Goal: Task Accomplishment & Management: Manage account settings

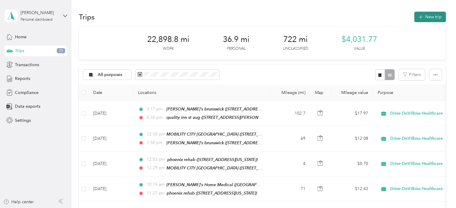
scroll to position [3, 0]
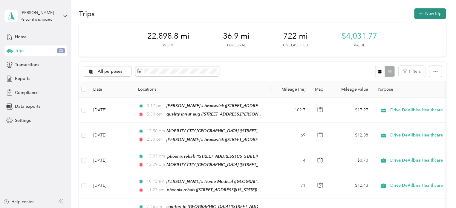
click at [431, 15] on button "New trip" at bounding box center [431, 13] width 32 height 10
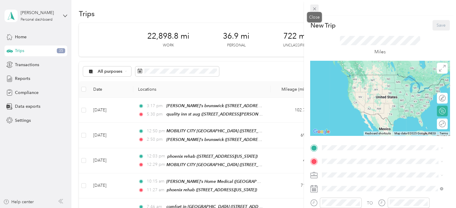
click at [312, 9] on icon at bounding box center [314, 8] width 5 height 5
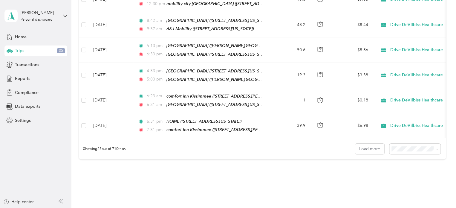
scroll to position [597, 0]
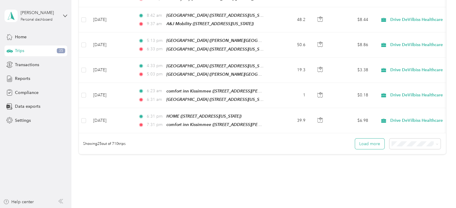
click at [370, 139] on button "Load more" at bounding box center [369, 144] width 29 height 10
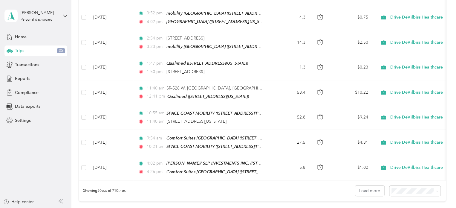
scroll to position [1182, 0]
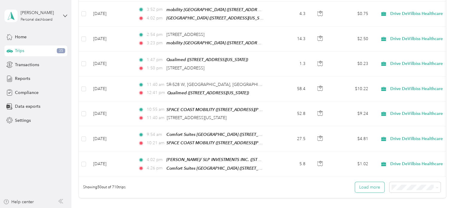
click at [370, 182] on button "Load more" at bounding box center [369, 187] width 29 height 10
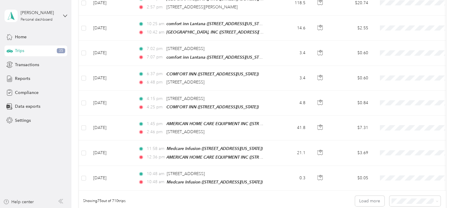
scroll to position [1833, 0]
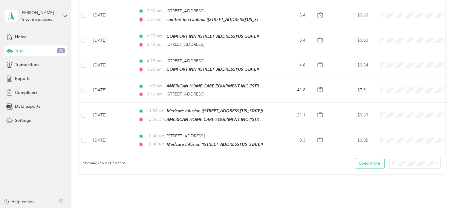
click at [363, 158] on button "Load more" at bounding box center [369, 163] width 29 height 10
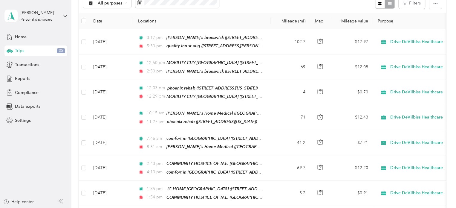
scroll to position [0, 0]
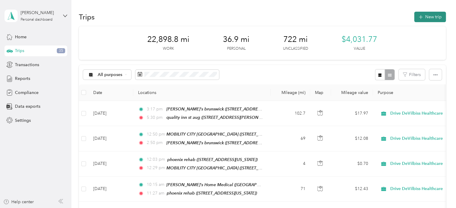
click at [425, 14] on button "New trip" at bounding box center [431, 17] width 32 height 10
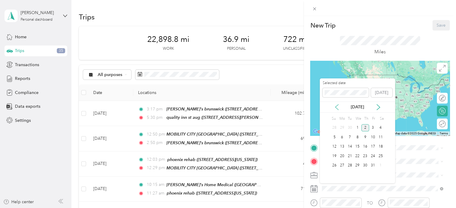
click at [337, 107] on icon at bounding box center [337, 107] width 6 height 6
click at [349, 127] on div "2" at bounding box center [350, 127] width 8 height 7
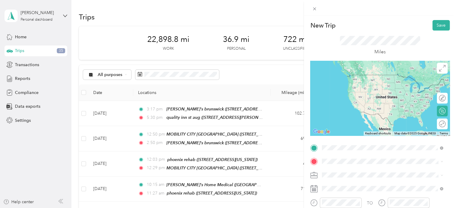
click at [348, 80] on div "HOME [STREET_ADDRESS][PERSON_NAME][US_STATE]" at bounding box center [380, 80] width 93 height 13
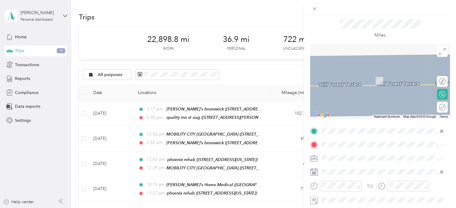
scroll to position [19, 0]
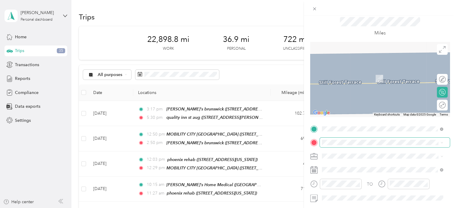
click at [347, 139] on span at bounding box center [385, 143] width 130 height 10
click at [361, 79] on span "[STREET_ADDRESS][US_STATE]" at bounding box center [364, 78] width 60 height 5
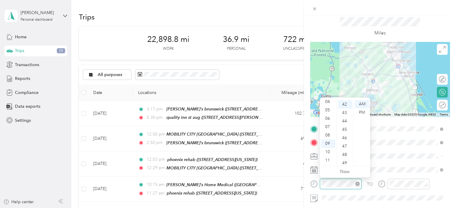
scroll to position [352, 0]
click at [328, 127] on div "07" at bounding box center [328, 127] width 14 height 8
click at [343, 102] on div "42" at bounding box center [345, 104] width 14 height 8
click at [363, 102] on div "AM" at bounding box center [362, 104] width 14 height 8
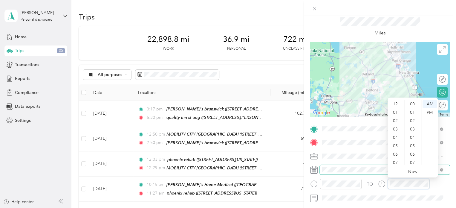
scroll to position [36, 0]
click at [395, 134] on div "08" at bounding box center [396, 135] width 14 height 8
click at [412, 104] on div "26" at bounding box center [413, 105] width 14 height 8
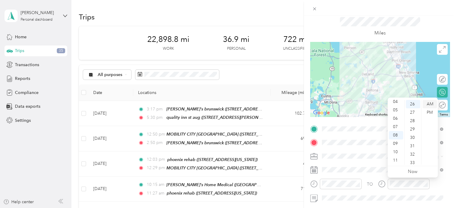
click at [426, 102] on div "AM" at bounding box center [430, 104] width 14 height 8
click at [426, 16] on div "Miles" at bounding box center [381, 27] width 140 height 30
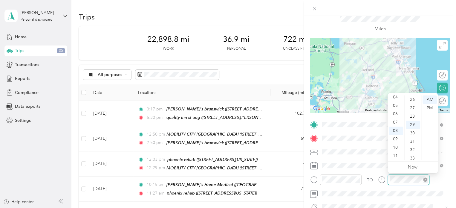
scroll to position [243, 0]
click at [428, 97] on div "AM" at bounding box center [430, 99] width 14 height 8
click at [416, 25] on div "Miles" at bounding box center [380, 23] width 81 height 20
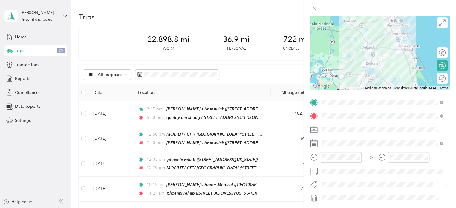
scroll to position [0, 0]
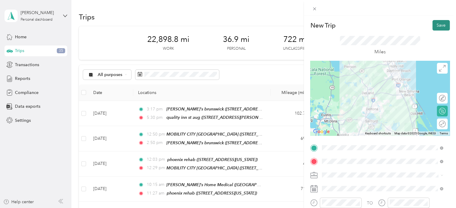
click at [433, 27] on button "Save" at bounding box center [441, 25] width 17 height 10
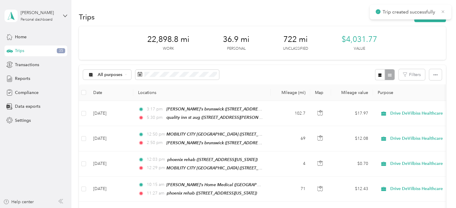
click at [443, 10] on icon at bounding box center [443, 11] width 5 height 5
click at [428, 17] on button "New trip" at bounding box center [431, 17] width 32 height 10
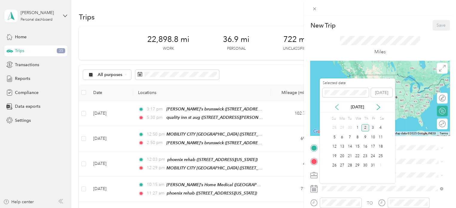
click at [336, 104] on icon at bounding box center [337, 107] width 6 height 6
click at [349, 127] on div "2" at bounding box center [350, 127] width 8 height 7
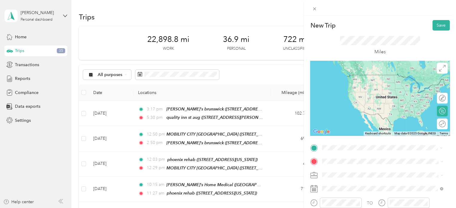
click at [347, 79] on div "24/7 MEDICAL LLC [STREET_ADDRESS][US_STATE]" at bounding box center [364, 80] width 60 height 13
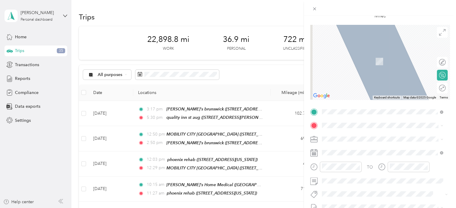
scroll to position [36, 0]
click at [364, 82] on span "[STREET_ADDRESS][PERSON_NAME][US_STATE]" at bounding box center [380, 79] width 93 height 5
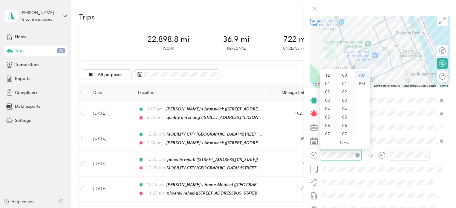
scroll to position [36, 0]
click at [328, 105] on div "08" at bounding box center [328, 106] width 14 height 8
click at [345, 132] on div "58" at bounding box center [345, 133] width 14 height 8
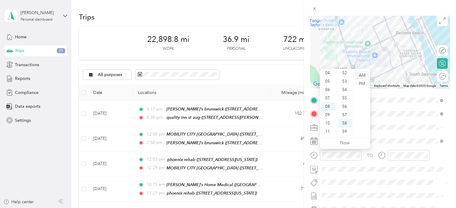
click at [363, 74] on div "AM" at bounding box center [362, 75] width 14 height 8
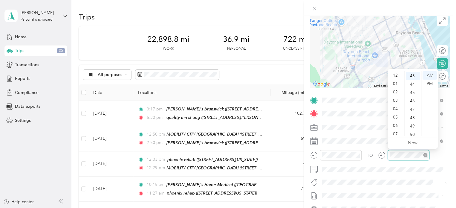
scroll to position [36, 0]
click at [429, 73] on div "AM" at bounding box center [430, 75] width 14 height 8
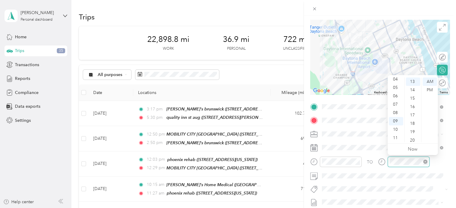
scroll to position [109, 0]
click at [432, 81] on div "AM" at bounding box center [430, 81] width 14 height 8
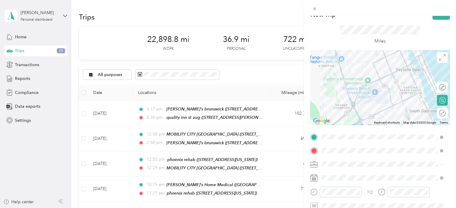
scroll to position [0, 0]
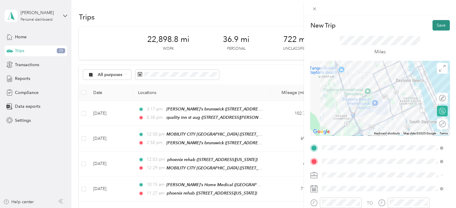
click at [433, 24] on button "Save" at bounding box center [441, 25] width 17 height 10
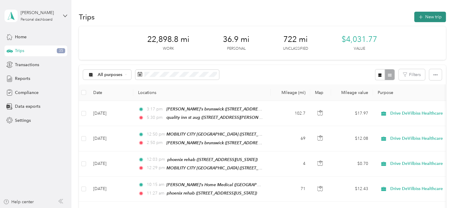
click at [428, 17] on button "New trip" at bounding box center [431, 17] width 32 height 10
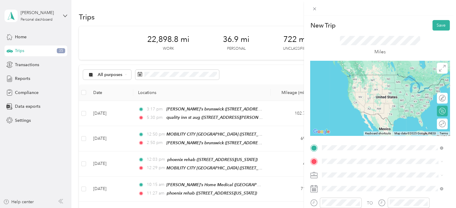
click at [349, 105] on span "[STREET_ADDRESS][PERSON_NAME][US_STATE]" at bounding box center [380, 102] width 93 height 5
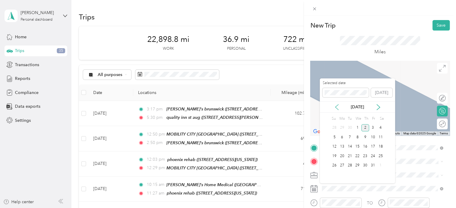
click at [335, 106] on icon at bounding box center [337, 107] width 6 height 6
click at [349, 127] on div "2" at bounding box center [350, 127] width 8 height 7
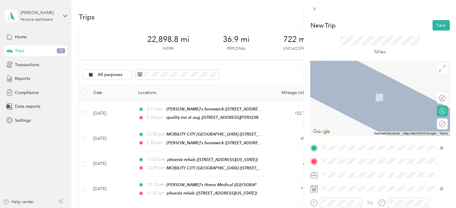
click at [349, 95] on span "[STREET_ADDRESS][US_STATE]" at bounding box center [364, 97] width 60 height 5
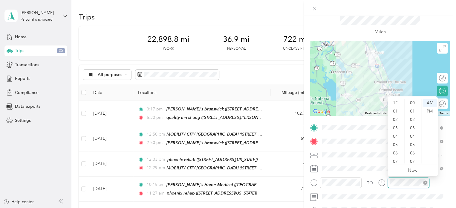
scroll to position [36, 0]
click at [395, 149] on div "10" at bounding box center [396, 151] width 14 height 8
click at [412, 112] on div "30" at bounding box center [413, 113] width 14 height 8
click at [430, 101] on div "AM" at bounding box center [430, 103] width 14 height 8
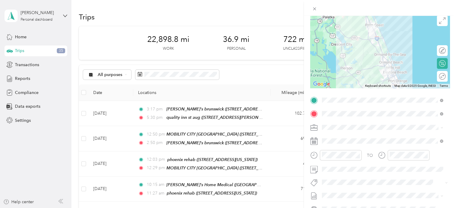
scroll to position [0, 0]
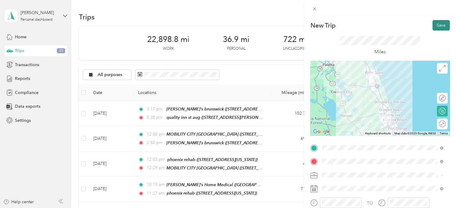
click at [439, 23] on button "Save" at bounding box center [441, 25] width 17 height 10
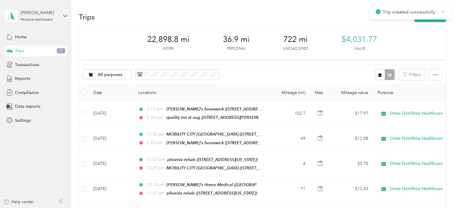
click at [444, 14] on icon at bounding box center [443, 11] width 5 height 5
click at [428, 17] on button "New trip" at bounding box center [431, 17] width 32 height 10
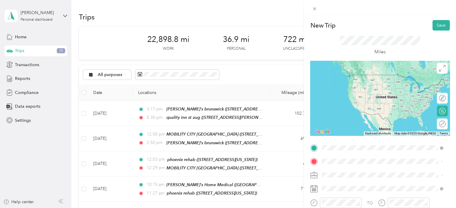
click at [346, 86] on div "BE ACTIVE [STREET_ADDRESS][US_STATE]" at bounding box center [364, 80] width 60 height 13
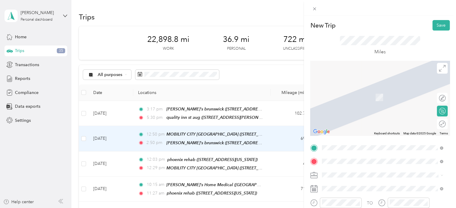
scroll to position [24, 0]
click at [441, 141] on li "COMM HOSPICE PHARMACY [STREET_ADDRESS][US_STATE]" at bounding box center [382, 131] width 125 height 19
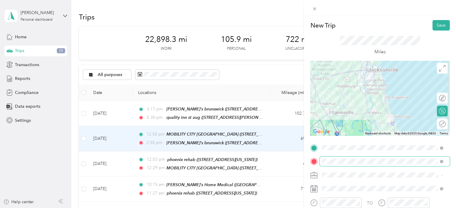
click at [427, 158] on span at bounding box center [385, 161] width 130 height 10
click at [442, 161] on icon at bounding box center [441, 161] width 1 height 1
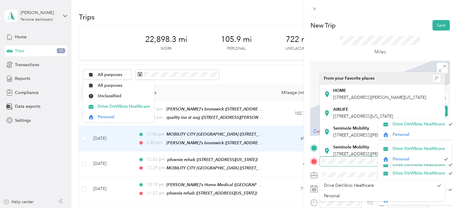
click at [285, 10] on div "New Trip Save This trip cannot be edited because it is either under review, app…" at bounding box center [228, 104] width 456 height 208
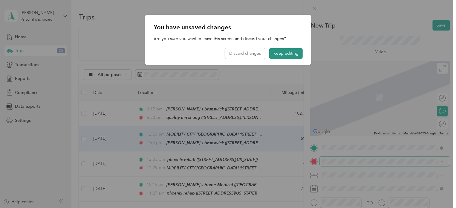
click at [276, 51] on button "Keep editing" at bounding box center [287, 53] width 34 height 10
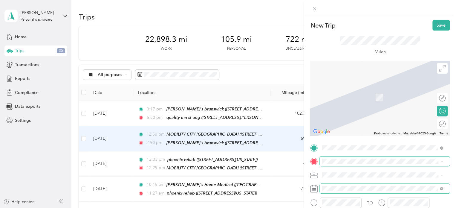
click at [347, 184] on span at bounding box center [385, 189] width 130 height 10
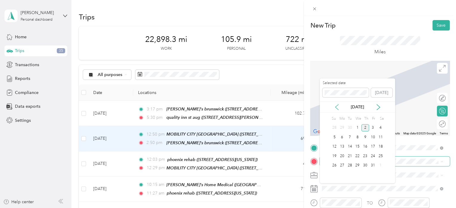
click at [336, 107] on icon at bounding box center [337, 107] width 6 height 6
click at [350, 128] on div "2" at bounding box center [350, 127] width 8 height 7
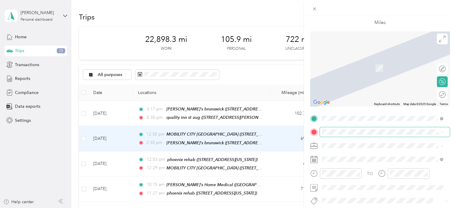
scroll to position [30, 0]
click at [361, 66] on span "[STREET_ADDRESS][US_STATE]" at bounding box center [364, 67] width 60 height 5
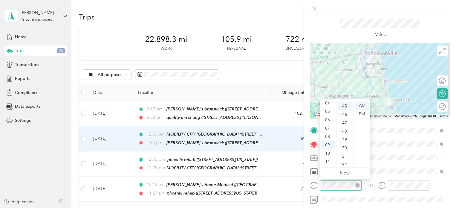
scroll to position [377, 0]
click at [328, 152] on div "10" at bounding box center [328, 153] width 14 height 8
click at [346, 110] on div "39" at bounding box center [345, 111] width 14 height 8
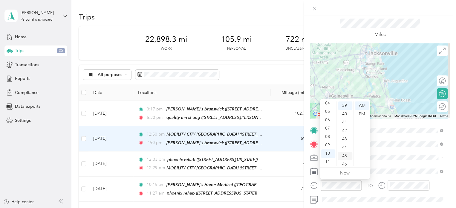
click at [344, 156] on div "45" at bounding box center [345, 156] width 14 height 8
click at [363, 105] on div "AM" at bounding box center [362, 105] width 14 height 8
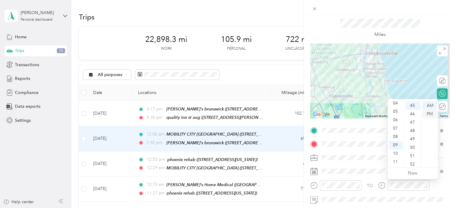
click at [428, 113] on div "PM" at bounding box center [430, 114] width 14 height 8
click at [396, 104] on div "12" at bounding box center [396, 105] width 14 height 8
click at [411, 106] on div "45" at bounding box center [413, 105] width 14 height 8
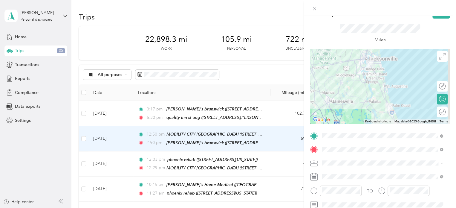
scroll to position [4, 0]
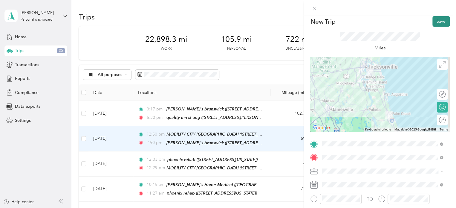
click at [433, 22] on button "Save" at bounding box center [441, 21] width 17 height 10
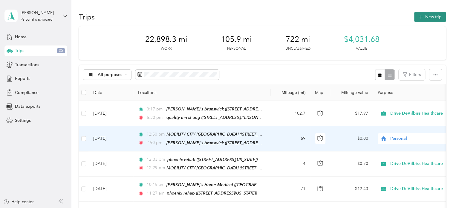
click at [430, 18] on button "New trip" at bounding box center [431, 17] width 32 height 10
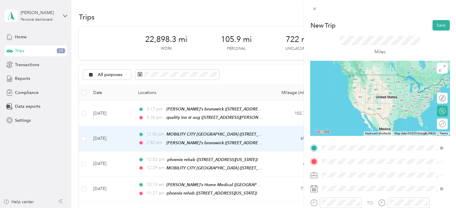
click at [339, 84] on span "[STREET_ADDRESS][US_STATE]" at bounding box center [364, 83] width 60 height 5
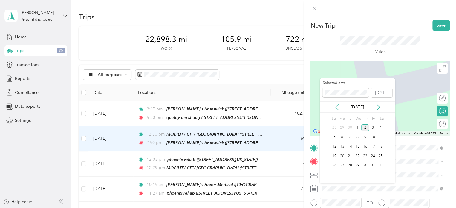
click at [337, 105] on icon at bounding box center [337, 107] width 6 height 6
click at [350, 125] on div "2" at bounding box center [350, 127] width 8 height 7
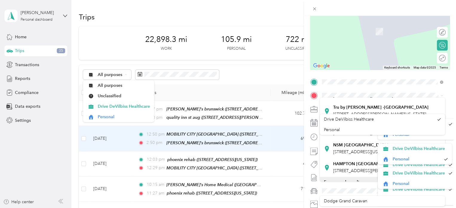
scroll to position [0, 0]
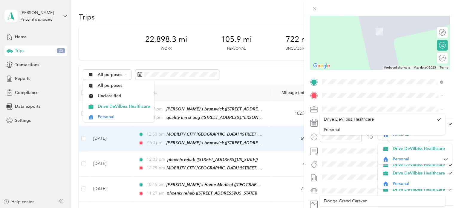
drag, startPoint x: 443, startPoint y: 118, endPoint x: 445, endPoint y: 140, distance: 22.2
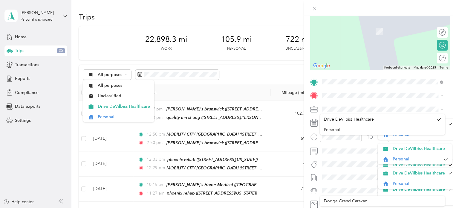
click at [252, 9] on div "New Trip Save This trip cannot be edited because it is either under review, app…" at bounding box center [228, 104] width 456 height 208
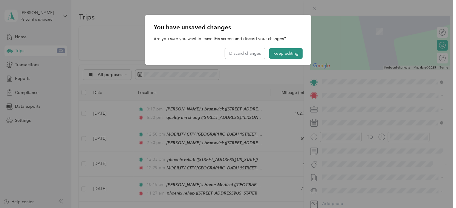
click at [285, 54] on button "Keep editing" at bounding box center [287, 53] width 34 height 10
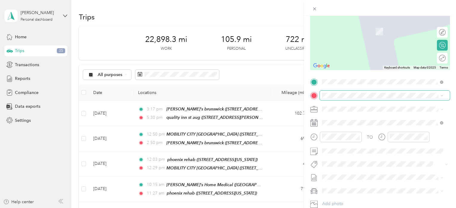
click at [443, 96] on icon at bounding box center [442, 95] width 3 height 3
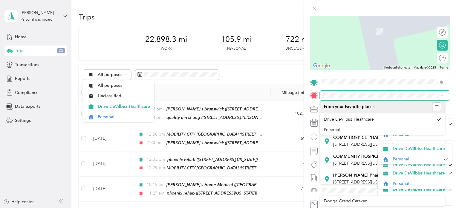
click at [163, 6] on div "New Trip Save This trip cannot be edited because it is either under review, app…" at bounding box center [228, 104] width 456 height 208
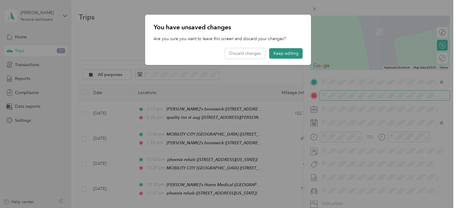
click at [290, 52] on button "Keep editing" at bounding box center [287, 53] width 34 height 10
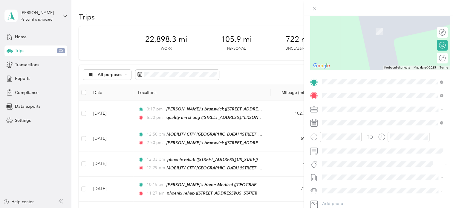
click at [356, 118] on span "[STREET_ADDRESS][US_STATE]" at bounding box center [364, 116] width 60 height 5
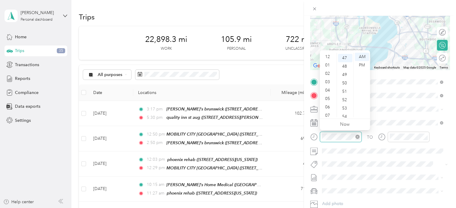
scroll to position [36, 0]
click at [362, 67] on div "PM" at bounding box center [362, 65] width 14 height 8
click at [329, 64] on div "01" at bounding box center [328, 65] width 14 height 8
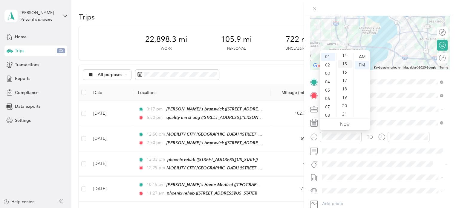
click at [346, 63] on div "15" at bounding box center [345, 64] width 14 height 8
click at [359, 64] on div "PM" at bounding box center [362, 65] width 14 height 8
click at [360, 63] on div "PM" at bounding box center [362, 65] width 14 height 8
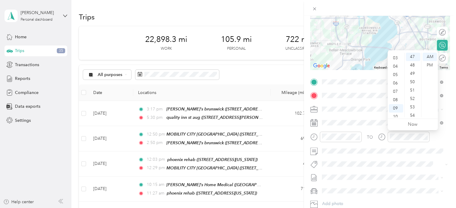
scroll to position [0, 0]
click at [397, 63] on div "01" at bounding box center [396, 65] width 14 height 8
click at [413, 80] on div "50" at bounding box center [413, 82] width 14 height 8
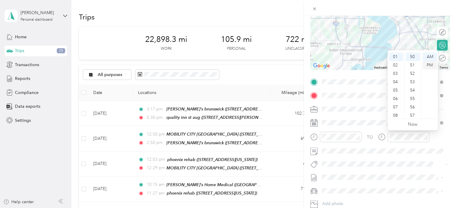
click at [430, 65] on div "PM" at bounding box center [430, 65] width 14 height 8
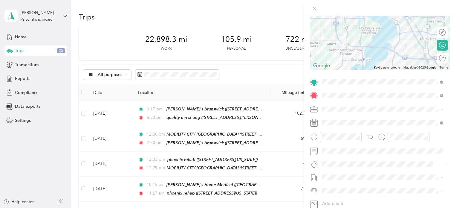
scroll to position [0, 0]
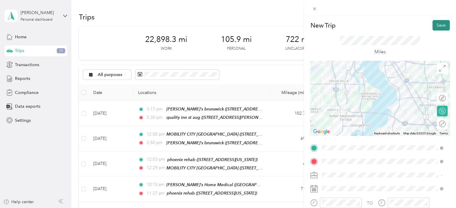
click at [435, 27] on button "Save" at bounding box center [441, 25] width 17 height 10
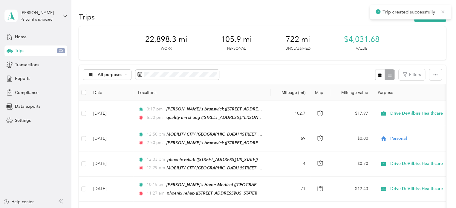
click at [442, 13] on icon at bounding box center [443, 11] width 3 height 3
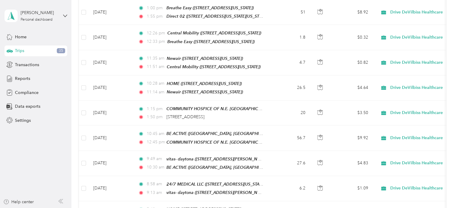
scroll to position [2312, 0]
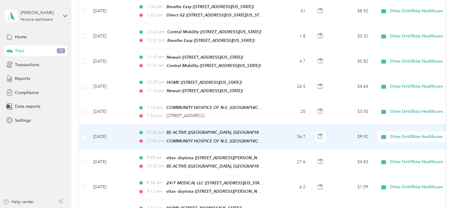
click at [125, 124] on td "[DATE]" at bounding box center [111, 136] width 45 height 25
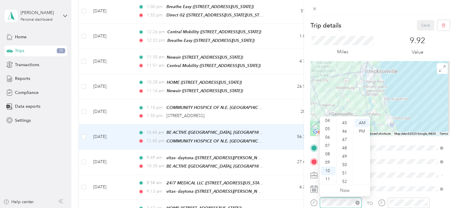
scroll to position [438, 0]
click at [363, 122] on div "AM" at bounding box center [362, 123] width 14 height 8
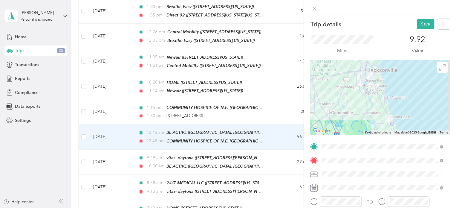
scroll to position [0, 0]
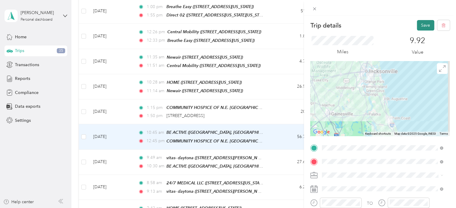
click at [417, 24] on button "Save" at bounding box center [425, 25] width 17 height 10
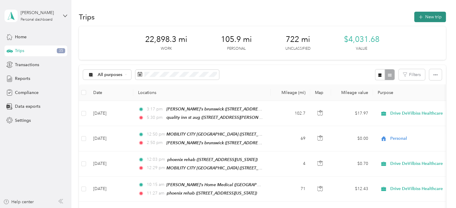
click at [428, 16] on button "New trip" at bounding box center [431, 17] width 32 height 10
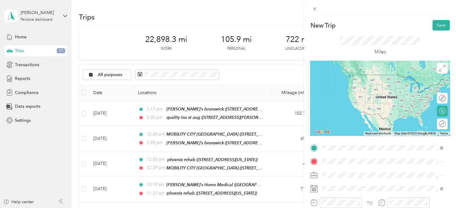
click at [339, 171] on span "[STREET_ADDRESS][US_STATE]" at bounding box center [364, 169] width 60 height 5
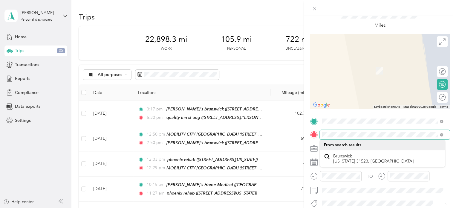
scroll to position [28, 0]
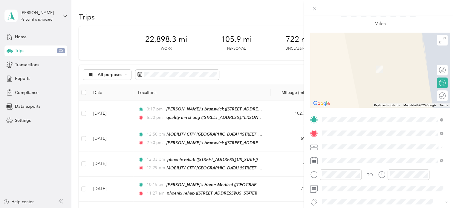
click at [342, 154] on span "Brunswick [US_STATE] 31523, [GEOGRAPHIC_DATA]" at bounding box center [374, 157] width 80 height 10
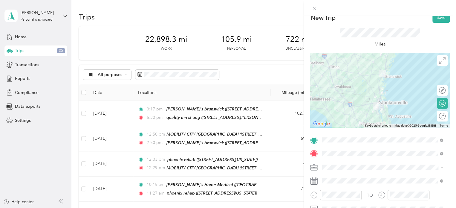
scroll to position [6, 0]
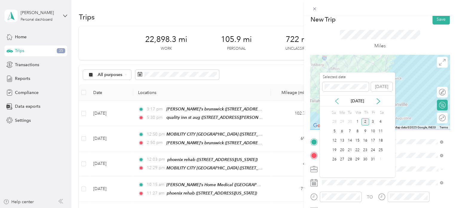
click at [336, 101] on icon at bounding box center [337, 100] width 3 height 5
click at [349, 121] on div "2" at bounding box center [350, 121] width 8 height 7
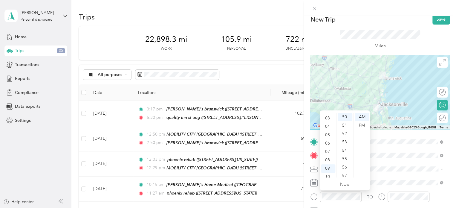
scroll to position [0, 0]
click at [328, 132] on div "02" at bounding box center [328, 134] width 14 height 8
click at [343, 114] on div "30" at bounding box center [345, 117] width 14 height 8
click at [360, 122] on div "PM" at bounding box center [362, 125] width 14 height 8
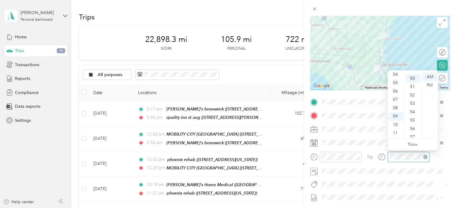
scroll to position [419, 0]
click at [394, 76] on div "04" at bounding box center [396, 74] width 14 height 8
click at [430, 86] on div "PM" at bounding box center [430, 85] width 14 height 8
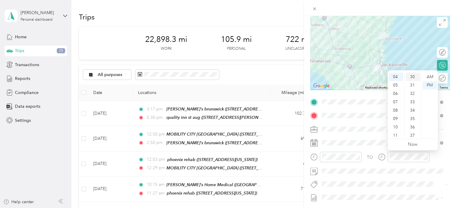
click at [414, 77] on div "30" at bounding box center [413, 77] width 14 height 8
click at [431, 86] on div "PM" at bounding box center [430, 85] width 14 height 8
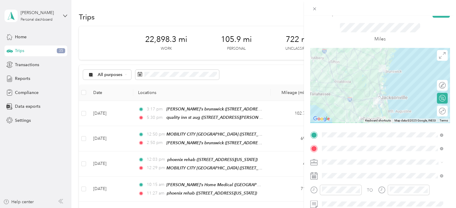
scroll to position [0, 0]
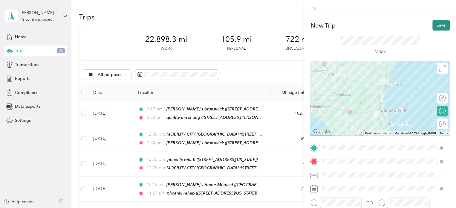
click at [436, 23] on button "Save" at bounding box center [441, 25] width 17 height 10
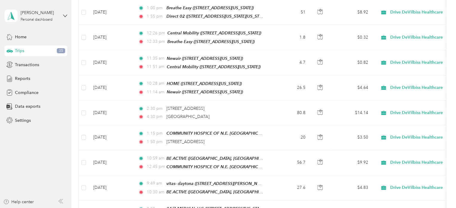
scroll to position [2314, 0]
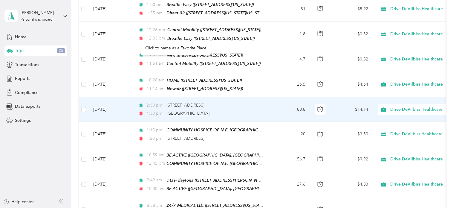
click at [179, 111] on span "[GEOGRAPHIC_DATA]" at bounding box center [188, 113] width 43 height 5
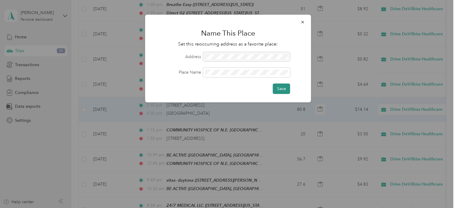
click at [285, 87] on button "Save" at bounding box center [281, 88] width 17 height 10
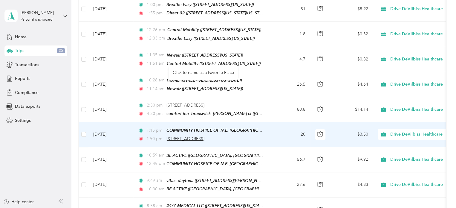
click at [200, 136] on span "[STREET_ADDRESS]" at bounding box center [186, 138] width 38 height 5
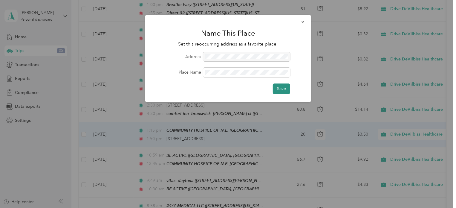
click at [282, 88] on button "Save" at bounding box center [281, 88] width 17 height 10
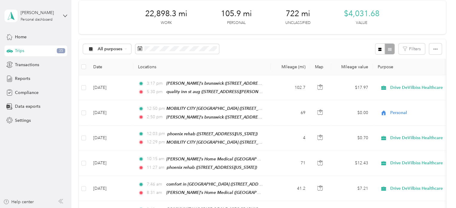
scroll to position [0, 0]
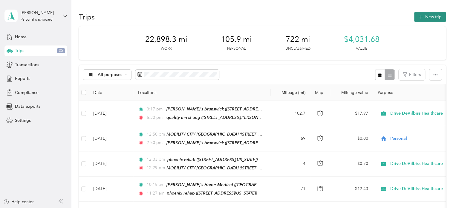
click at [423, 14] on button "New trip" at bounding box center [431, 17] width 32 height 10
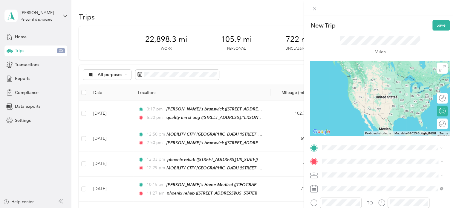
click at [375, 83] on span "[GEOGRAPHIC_DATA], [GEOGRAPHIC_DATA], [US_STATE], [GEOGRAPHIC_DATA]" at bounding box center [379, 86] width 90 height 11
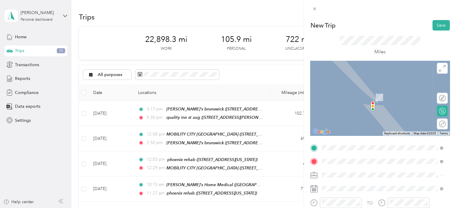
click at [345, 119] on div "[PERSON_NAME]'s Home Medical [GEOGRAPHIC_DATA], [US_STATE], [GEOGRAPHIC_DATA]" at bounding box center [388, 116] width 108 height 19
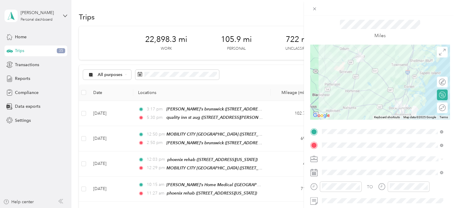
scroll to position [19, 0]
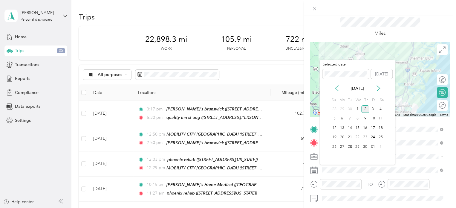
click at [336, 88] on icon at bounding box center [337, 88] width 6 height 6
click at [357, 109] on div "3" at bounding box center [358, 108] width 8 height 7
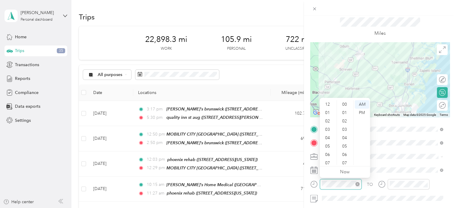
scroll to position [36, 0]
click at [326, 125] on div "07" at bounding box center [328, 127] width 14 height 8
click at [346, 129] on div "45" at bounding box center [345, 131] width 14 height 8
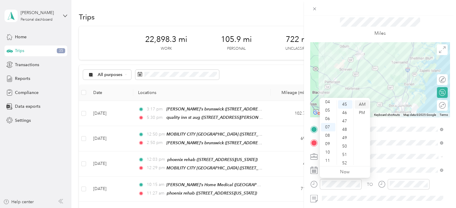
click at [361, 102] on div "AM" at bounding box center [362, 104] width 14 height 8
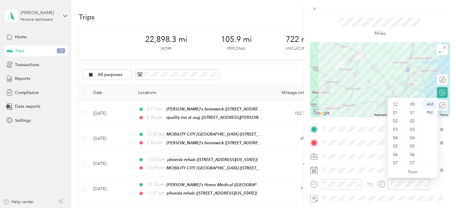
scroll to position [438, 0]
click at [394, 135] on div "08" at bounding box center [396, 135] width 14 height 8
click at [412, 131] on div "45" at bounding box center [413, 131] width 14 height 8
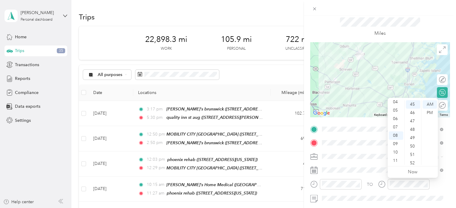
click at [429, 100] on div "12 01 02 03 04 05 06 07 08 09 10 11 00 01 02 03 04 05 06 07 08 09 10 11 12 13 1…" at bounding box center [413, 132] width 50 height 67
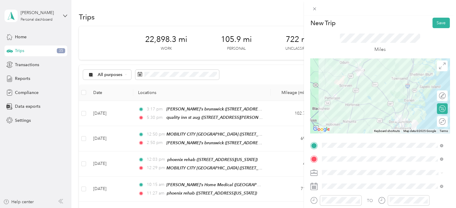
scroll to position [4, 0]
click at [433, 21] on button "Save" at bounding box center [441, 21] width 17 height 10
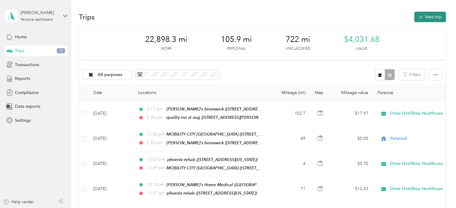
click at [427, 16] on button "New trip" at bounding box center [431, 17] width 32 height 10
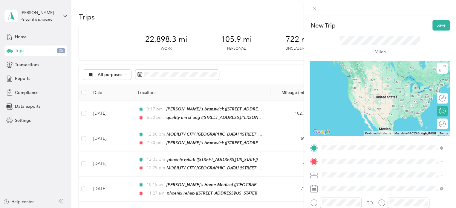
click at [361, 84] on span "[GEOGRAPHIC_DATA], 31546, [GEOGRAPHIC_DATA], [US_STATE], [GEOGRAPHIC_DATA]" at bounding box center [386, 86] width 104 height 11
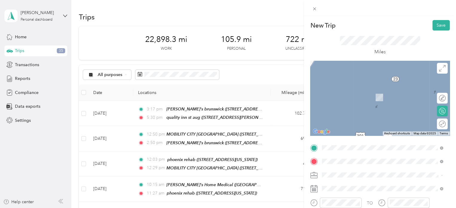
click at [364, 95] on span "[STREET_ADDRESS][US_STATE]" at bounding box center [364, 97] width 60 height 5
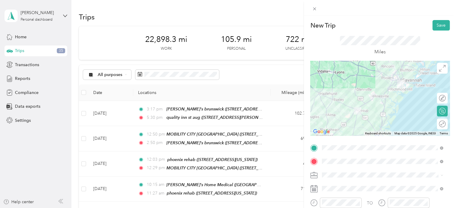
scroll to position [21, 0]
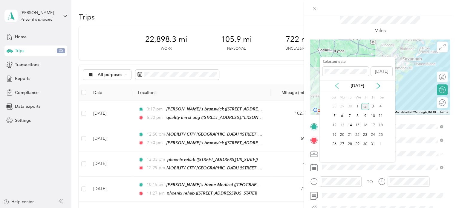
click at [336, 84] on icon at bounding box center [337, 86] width 6 height 6
click at [356, 105] on div "3" at bounding box center [358, 106] width 8 height 7
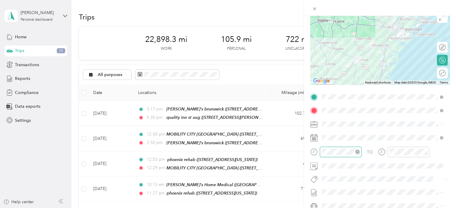
scroll to position [36, 0]
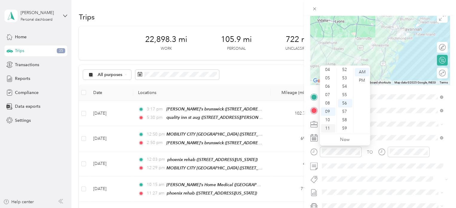
click at [328, 128] on div "11" at bounding box center [328, 128] width 14 height 8
click at [344, 89] on div "05" at bounding box center [345, 90] width 14 height 8
click at [363, 69] on div "AM" at bounding box center [362, 72] width 14 height 8
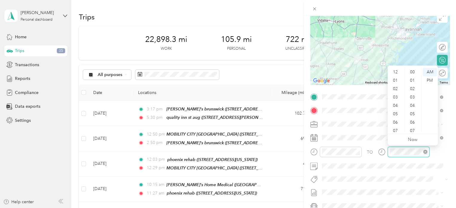
scroll to position [36, 0]
click at [427, 81] on div "PM" at bounding box center [430, 80] width 14 height 8
click at [396, 79] on div "01" at bounding box center [396, 80] width 14 height 8
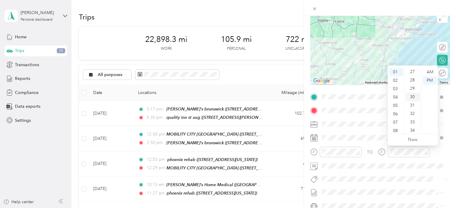
click at [413, 94] on div "30" at bounding box center [413, 97] width 14 height 8
click at [428, 80] on div "PM" at bounding box center [430, 80] width 14 height 8
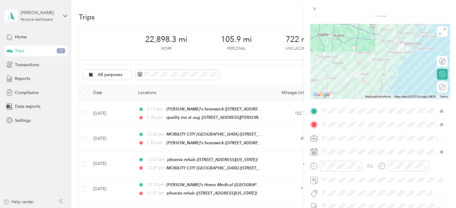
scroll to position [0, 0]
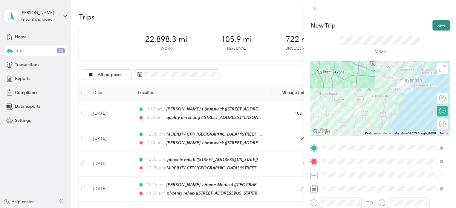
click at [438, 23] on button "Save" at bounding box center [441, 25] width 17 height 10
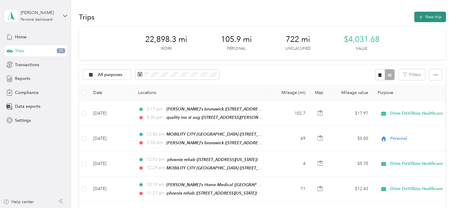
click at [433, 16] on button "New trip" at bounding box center [431, 17] width 32 height 10
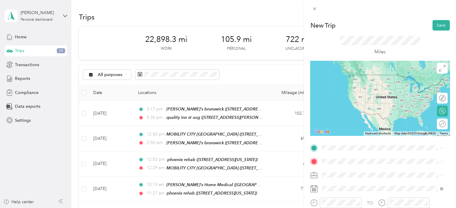
click at [352, 83] on span "[STREET_ADDRESS][US_STATE]" at bounding box center [364, 83] width 60 height 5
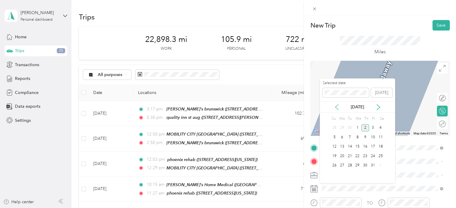
click at [336, 106] on icon at bounding box center [337, 106] width 3 height 5
click at [356, 125] on div "3" at bounding box center [358, 127] width 8 height 7
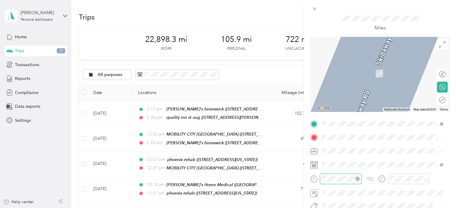
scroll to position [36, 0]
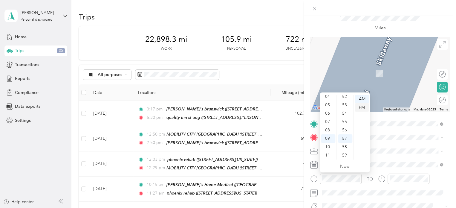
click at [363, 107] on div "PM" at bounding box center [362, 107] width 14 height 8
click at [329, 115] on div "02" at bounding box center [328, 116] width 14 height 8
click at [346, 110] on div "30" at bounding box center [345, 112] width 14 height 8
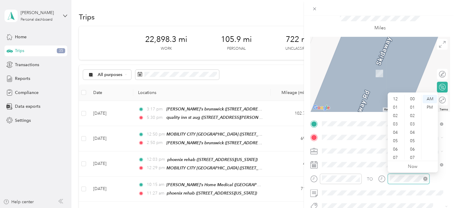
scroll to position [36, 0]
click at [398, 107] on div "03" at bounding box center [396, 108] width 14 height 8
click at [415, 103] on div "30" at bounding box center [413, 104] width 14 height 8
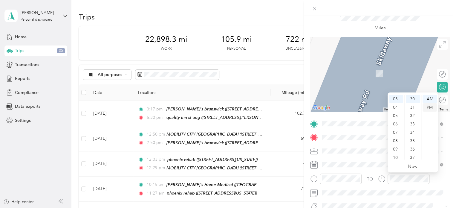
click at [431, 108] on div "PM" at bounding box center [430, 107] width 14 height 8
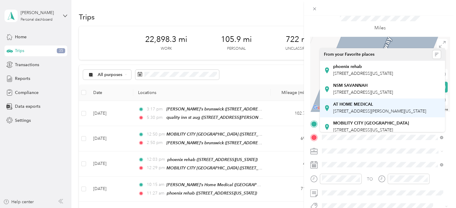
click at [406, 123] on ol "From your Favorite places phoenix rehab [STREET_ADDRESS][US_STATE] NSM [GEOGRAP…" at bounding box center [382, 90] width 125 height 84
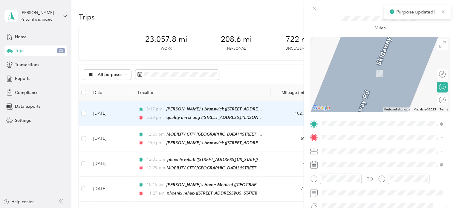
scroll to position [0, 0]
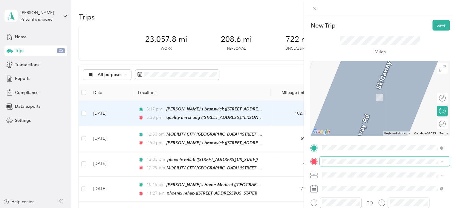
click at [351, 158] on span at bounding box center [385, 161] width 130 height 10
click at [349, 164] on span at bounding box center [385, 161] width 130 height 10
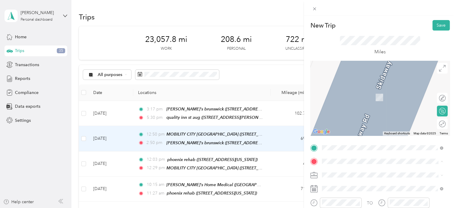
click at [369, 144] on div "MOBILITY CITY [GEOGRAPHIC_DATA] [STREET_ADDRESS][US_STATE]" at bounding box center [372, 150] width 76 height 13
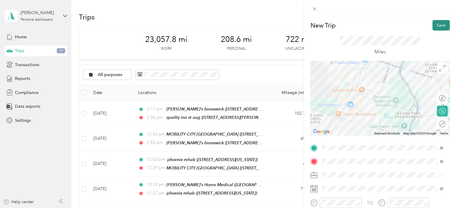
click at [433, 23] on button "Save" at bounding box center [441, 25] width 17 height 10
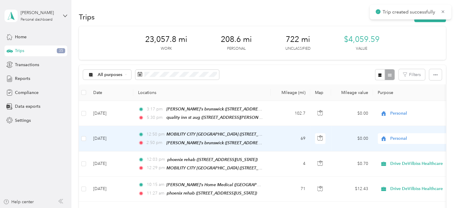
click at [400, 136] on span "Personal" at bounding box center [418, 138] width 55 height 7
click at [400, 149] on span "Drive DeVilbiss Healthcare" at bounding box center [420, 148] width 55 height 6
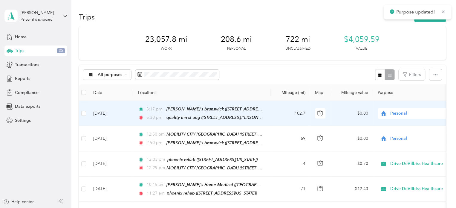
click at [400, 114] on span "Personal" at bounding box center [418, 113] width 55 height 7
click at [400, 122] on span "Drive DeVilbiss Healthcare" at bounding box center [420, 124] width 55 height 6
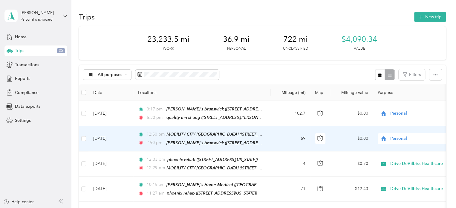
click at [394, 137] on span "Personal" at bounding box center [418, 138] width 55 height 7
click at [396, 149] on span "Drive DeVilbiss Healthcare" at bounding box center [420, 148] width 55 height 6
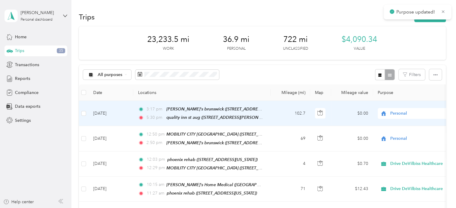
click at [397, 112] on span "Personal" at bounding box center [418, 113] width 55 height 7
click at [401, 122] on span "Drive DeVilbiss Healthcare" at bounding box center [420, 124] width 55 height 6
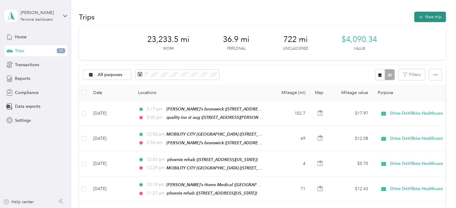
click at [424, 19] on button "New trip" at bounding box center [431, 17] width 32 height 10
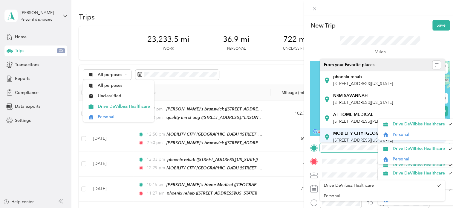
scroll to position [48, 0]
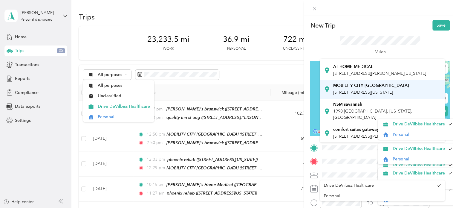
click at [373, 88] on strong "MOBILITY CITY [GEOGRAPHIC_DATA]" at bounding box center [372, 85] width 76 height 5
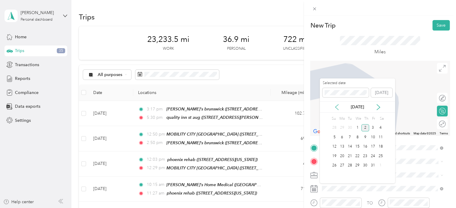
click at [337, 108] on icon at bounding box center [337, 107] width 6 height 6
click at [357, 127] on div "3" at bounding box center [358, 127] width 8 height 7
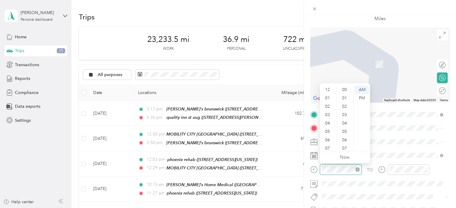
scroll to position [438, 0]
click at [363, 98] on div "PM" at bounding box center [362, 98] width 14 height 8
click at [328, 86] on div "04" at bounding box center [328, 87] width 14 height 8
click at [344, 93] on div "10" at bounding box center [345, 94] width 14 height 8
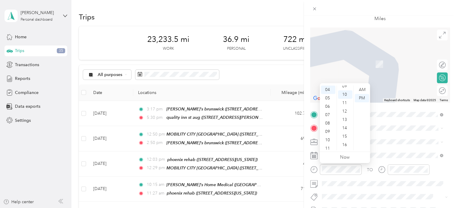
scroll to position [84, 0]
click at [357, 97] on div "PM" at bounding box center [362, 98] width 14 height 8
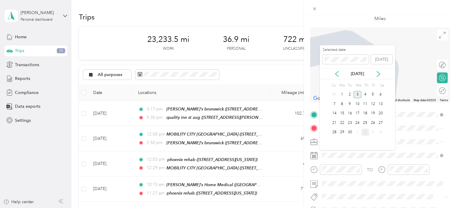
click at [357, 94] on div "3" at bounding box center [358, 94] width 8 height 7
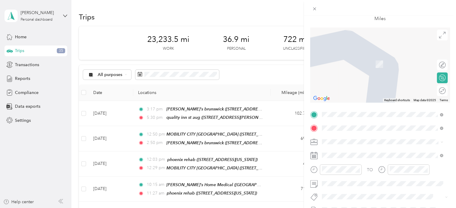
click at [368, 63] on span "[STREET_ADDRESS][US_STATE]" at bounding box center [364, 61] width 60 height 5
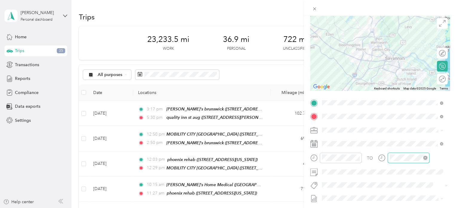
scroll to position [438, 0]
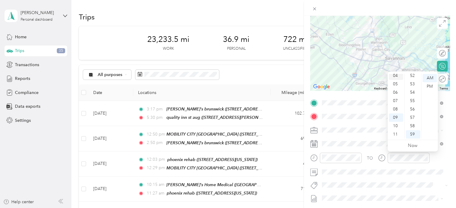
click at [398, 75] on div "04" at bounding box center [396, 75] width 14 height 8
click at [416, 75] on div "52" at bounding box center [413, 75] width 14 height 8
click at [432, 86] on div "PM" at bounding box center [430, 86] width 14 height 8
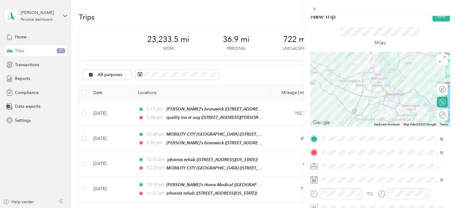
scroll to position [0, 0]
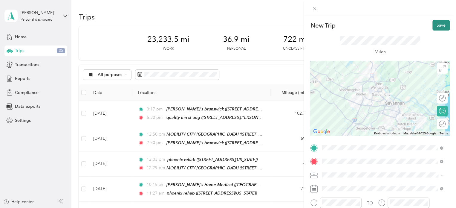
click at [437, 24] on button "Save" at bounding box center [441, 25] width 17 height 10
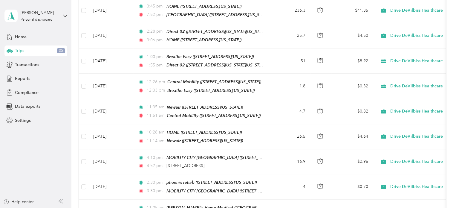
scroll to position [2256, 0]
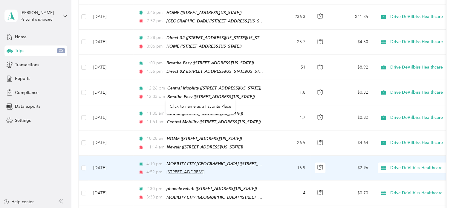
click at [205, 169] on span "[STREET_ADDRESS]" at bounding box center [186, 171] width 38 height 5
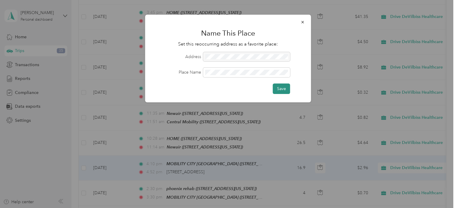
click at [280, 86] on button "Save" at bounding box center [281, 88] width 17 height 10
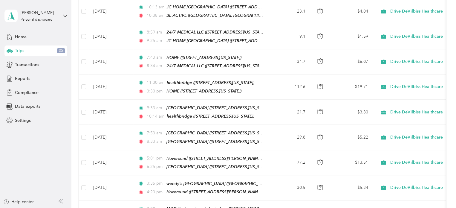
scroll to position [0, 0]
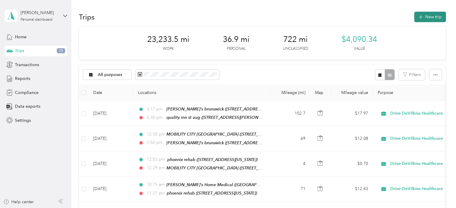
click at [426, 15] on button "New trip" at bounding box center [431, 17] width 32 height 10
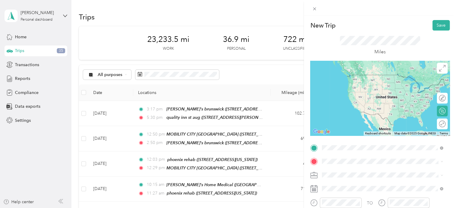
click at [369, 83] on span "[STREET_ADDRESS][US_STATE]" at bounding box center [364, 83] width 60 height 5
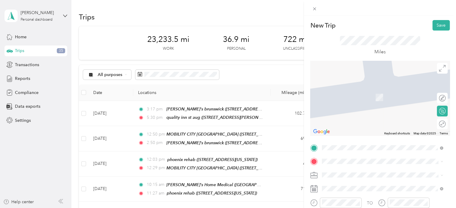
click at [359, 119] on div "NSM SAVANNAH [STREET_ADDRESS][US_STATE]" at bounding box center [364, 112] width 60 height 13
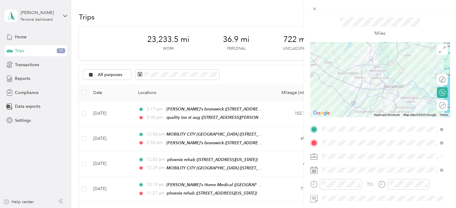
scroll to position [21, 0]
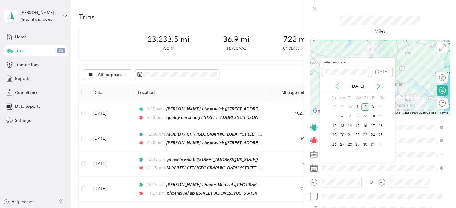
click at [336, 86] on icon at bounding box center [337, 85] width 3 height 5
click at [364, 107] on div "4" at bounding box center [366, 106] width 8 height 7
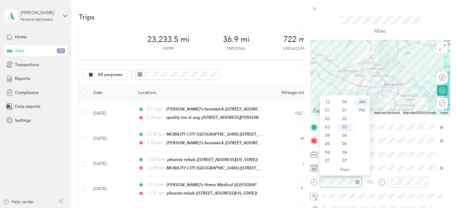
scroll to position [25, 0]
click at [328, 123] on div "07" at bounding box center [328, 125] width 14 height 8
click at [346, 150] on div "50" at bounding box center [345, 154] width 14 height 8
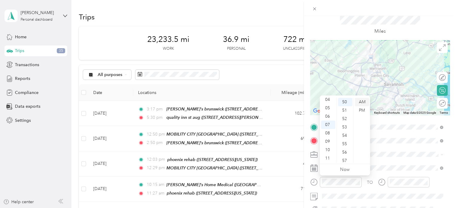
click at [361, 100] on div "AM" at bounding box center [362, 102] width 14 height 8
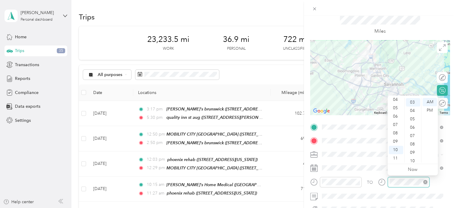
scroll to position [25, 0]
click at [392, 133] on div "08" at bounding box center [396, 133] width 14 height 8
click at [413, 128] on div "25" at bounding box center [413, 128] width 14 height 8
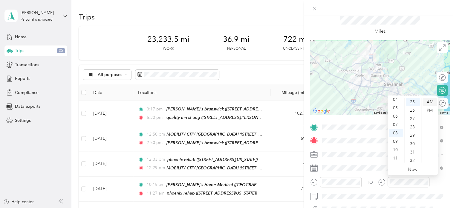
click at [433, 101] on div "AM" at bounding box center [430, 102] width 14 height 8
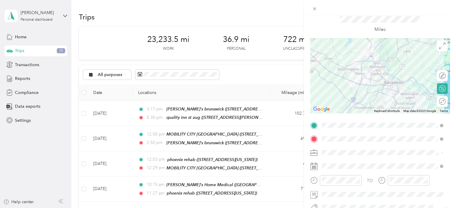
scroll to position [0, 0]
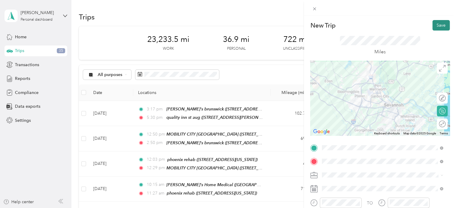
click at [436, 25] on button "Save" at bounding box center [441, 25] width 17 height 10
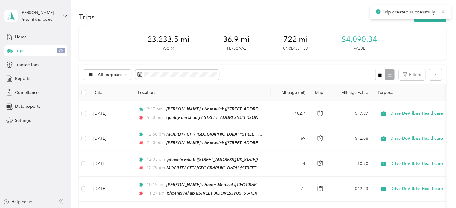
click at [442, 10] on icon at bounding box center [443, 11] width 5 height 5
click at [430, 15] on button "New trip" at bounding box center [431, 17] width 32 height 10
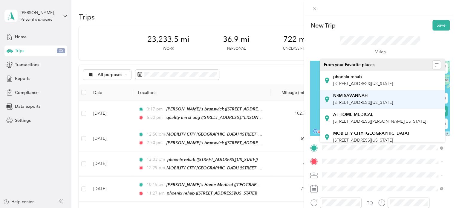
click at [350, 105] on span "[STREET_ADDRESS][US_STATE]" at bounding box center [364, 102] width 60 height 5
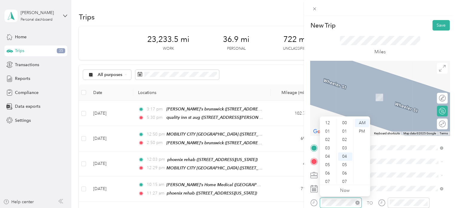
scroll to position [36, 0]
click at [328, 161] on div "09" at bounding box center [328, 162] width 14 height 8
click at [343, 130] on div "05" at bounding box center [345, 131] width 14 height 8
click at [364, 121] on div "AM" at bounding box center [362, 123] width 14 height 8
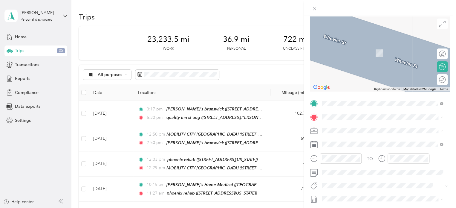
scroll to position [48, 0]
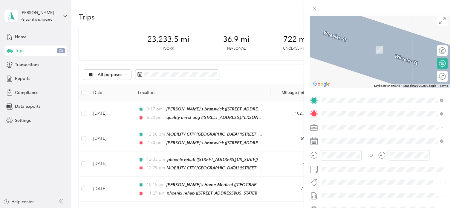
click at [377, 178] on div "AT HOME MEDICAL" at bounding box center [380, 174] width 93 height 5
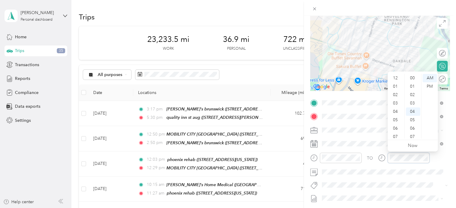
scroll to position [36, 0]
click at [411, 135] on div "11" at bounding box center [413, 137] width 14 height 8
click at [427, 77] on div "AM" at bounding box center [430, 78] width 14 height 8
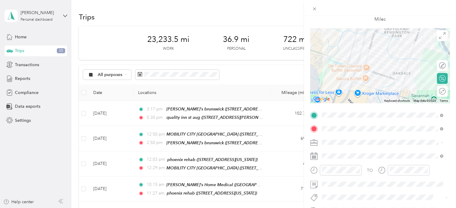
scroll to position [53, 0]
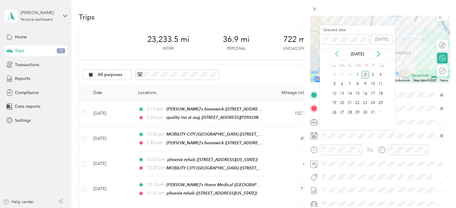
click at [335, 52] on icon at bounding box center [337, 54] width 6 height 6
click at [363, 72] on div "4" at bounding box center [366, 74] width 8 height 7
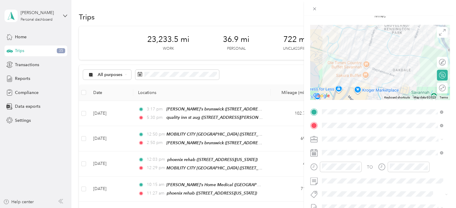
scroll to position [0, 0]
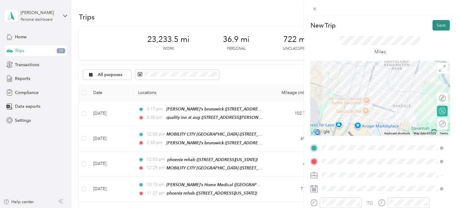
click at [433, 24] on button "Save" at bounding box center [441, 25] width 17 height 10
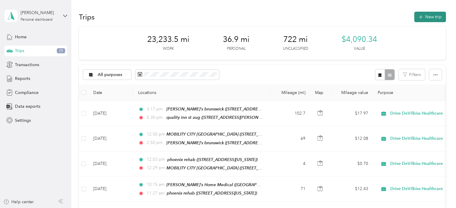
click at [430, 15] on button "New trip" at bounding box center [431, 17] width 32 height 10
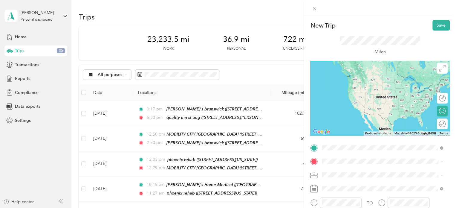
click at [354, 124] on div "AT HOME MEDICAL [STREET_ADDRESS][PERSON_NAME][US_STATE]" at bounding box center [380, 118] width 93 height 13
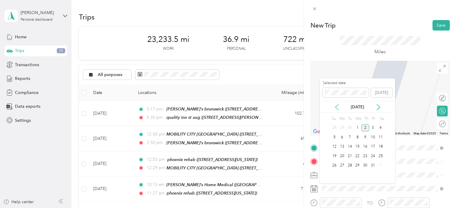
click at [335, 105] on icon at bounding box center [337, 107] width 6 height 6
click at [364, 125] on div "4" at bounding box center [366, 127] width 8 height 7
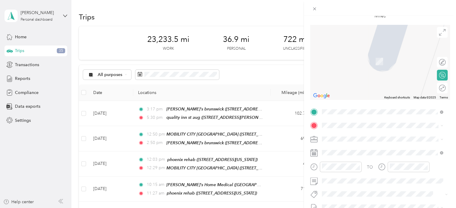
scroll to position [39, 0]
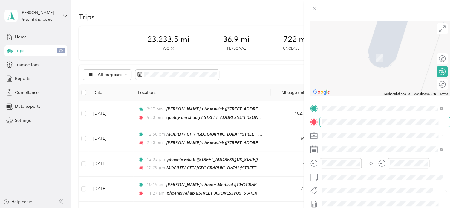
click at [353, 118] on span at bounding box center [385, 122] width 130 height 10
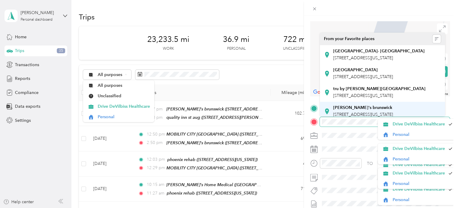
scroll to position [36, 0]
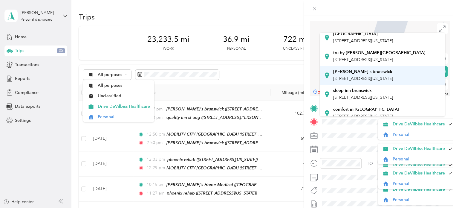
click at [369, 74] on div "[PERSON_NAME]'s brunswick" at bounding box center [364, 71] width 60 height 5
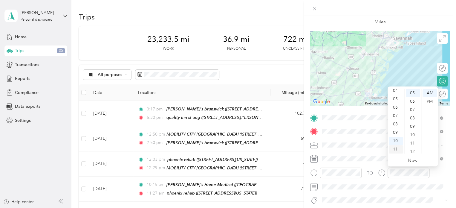
click at [398, 146] on div "11" at bounding box center [396, 149] width 14 height 8
click at [415, 142] on div "30" at bounding box center [413, 143] width 14 height 8
click at [431, 92] on div "AM" at bounding box center [430, 93] width 14 height 8
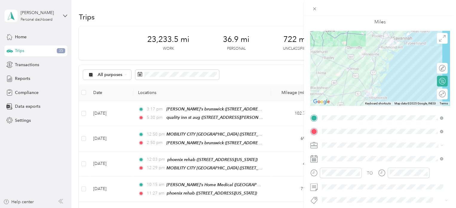
scroll to position [0, 0]
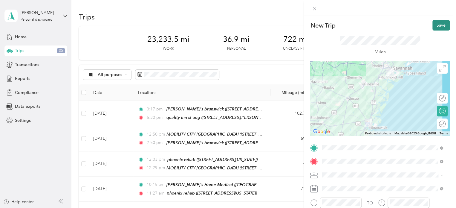
click at [433, 22] on button "Save" at bounding box center [441, 25] width 17 height 10
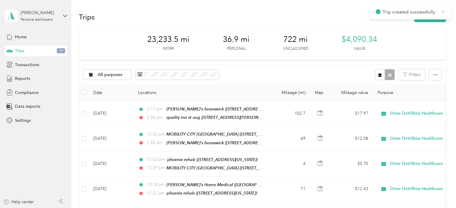
click at [443, 13] on icon at bounding box center [443, 11] width 5 height 5
click at [424, 16] on button "New trip" at bounding box center [431, 17] width 32 height 10
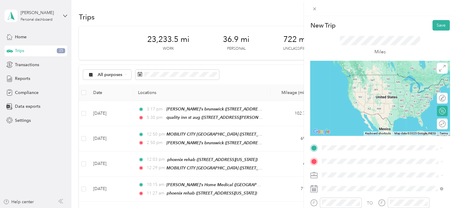
click at [353, 109] on span "[STREET_ADDRESS][US_STATE]" at bounding box center [364, 108] width 60 height 5
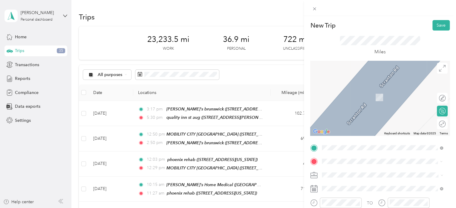
click at [343, 100] on div "[PERSON_NAME]'s Home Medical [GEOGRAPHIC_DATA], [US_STATE], [GEOGRAPHIC_DATA]" at bounding box center [388, 97] width 108 height 19
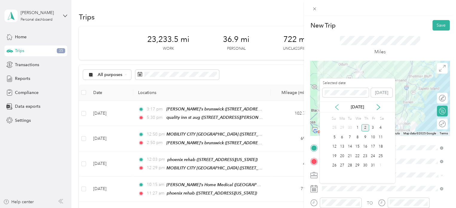
click at [337, 108] on icon at bounding box center [337, 107] width 6 height 6
click at [363, 127] on div "4" at bounding box center [366, 127] width 8 height 7
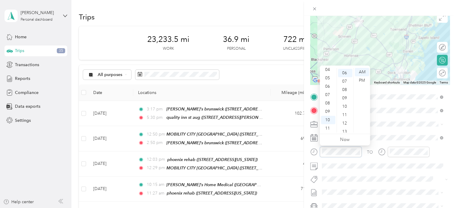
scroll to position [50, 0]
click at [331, 130] on div "11" at bounding box center [328, 128] width 14 height 8
click at [345, 119] on div "25" at bounding box center [345, 117] width 14 height 8
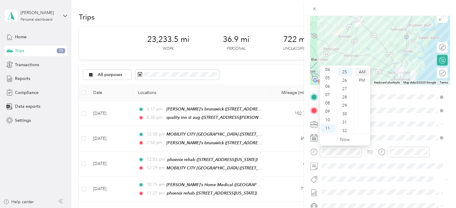
click at [360, 71] on div "AM" at bounding box center [362, 72] width 14 height 8
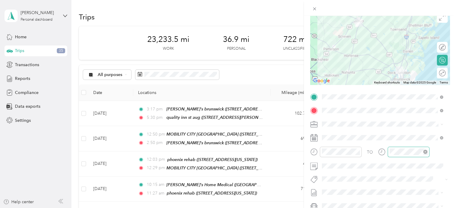
click at [401, 148] on div at bounding box center [409, 152] width 42 height 10
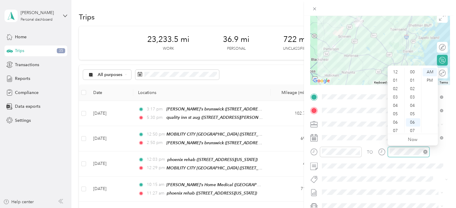
scroll to position [36, 0]
click at [430, 80] on div "PM" at bounding box center [430, 80] width 14 height 8
click at [395, 71] on div "12" at bounding box center [396, 72] width 14 height 8
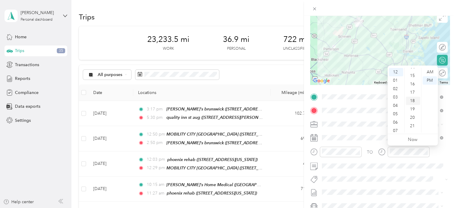
click at [411, 101] on div "18" at bounding box center [413, 101] width 14 height 8
click at [432, 80] on div "PM" at bounding box center [430, 80] width 14 height 8
click at [398, 184] on div "TO Add photo" at bounding box center [381, 164] width 140 height 144
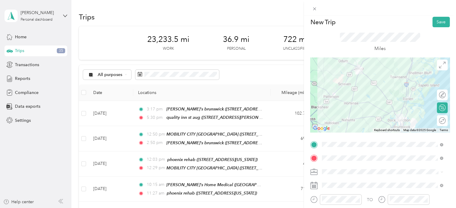
scroll to position [0, 0]
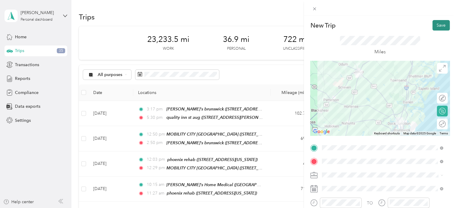
click at [436, 23] on button "Save" at bounding box center [441, 25] width 17 height 10
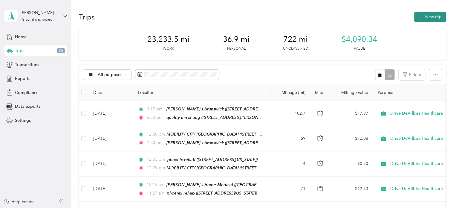
click at [428, 16] on button "New trip" at bounding box center [431, 17] width 32 height 10
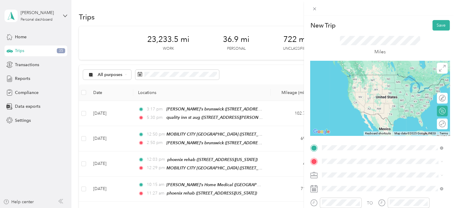
click at [342, 77] on strong "[PERSON_NAME]'s Home Medical" at bounding box center [368, 76] width 68 height 5
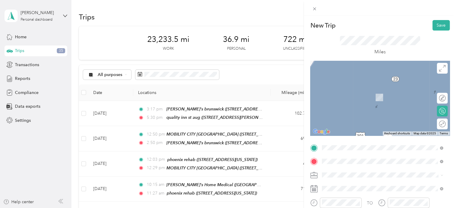
click at [357, 119] on span "[STREET_ADDRESS][US_STATE]" at bounding box center [364, 116] width 60 height 5
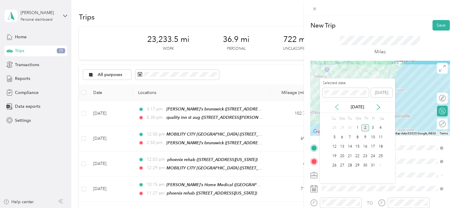
click at [337, 106] on icon at bounding box center [337, 107] width 6 height 6
click at [364, 126] on div "4" at bounding box center [366, 127] width 8 height 7
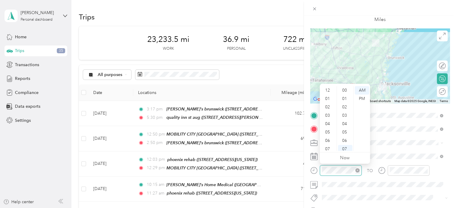
scroll to position [36, 0]
click at [359, 98] on div "PM" at bounding box center [362, 99] width 14 height 8
click at [328, 97] on div "01" at bounding box center [328, 99] width 14 height 8
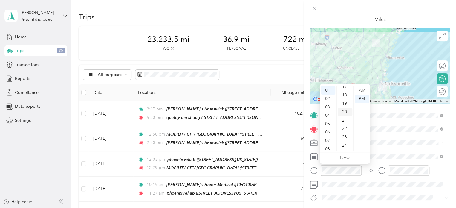
click at [343, 112] on div "20" at bounding box center [345, 112] width 14 height 8
click at [362, 99] on div "PM" at bounding box center [362, 99] width 14 height 8
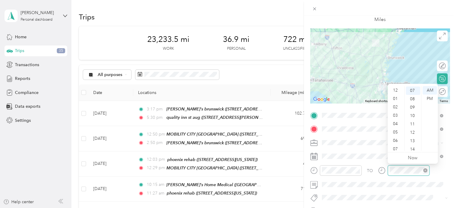
scroll to position [36, 0]
click at [401, 88] on div "04" at bounding box center [396, 88] width 14 height 8
click at [397, 113] on div "03" at bounding box center [396, 115] width 14 height 8
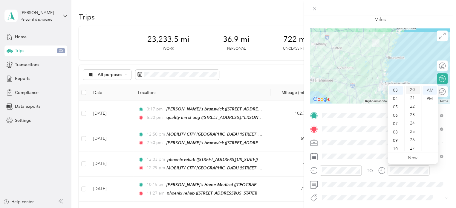
click at [410, 88] on div "20" at bounding box center [413, 90] width 14 height 8
click at [432, 97] on div "PM" at bounding box center [430, 99] width 14 height 8
click at [430, 99] on div "PM" at bounding box center [430, 99] width 14 height 8
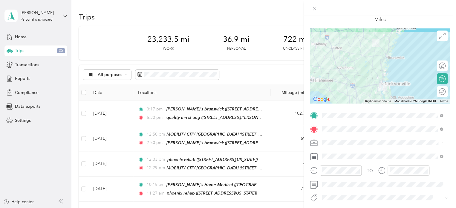
scroll to position [0, 0]
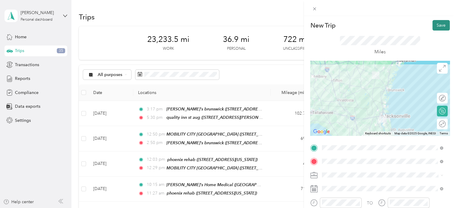
click at [433, 24] on button "Save" at bounding box center [441, 25] width 17 height 10
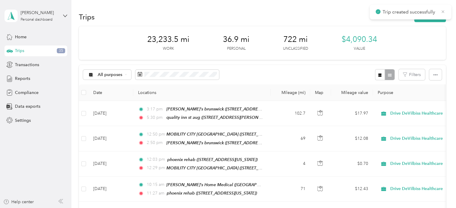
click at [442, 11] on icon at bounding box center [443, 11] width 5 height 5
click at [423, 16] on button "New trip" at bounding box center [431, 17] width 32 height 10
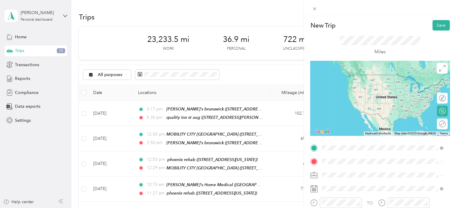
click at [363, 124] on span "[STREET_ADDRESS][US_STATE]" at bounding box center [364, 121] width 60 height 5
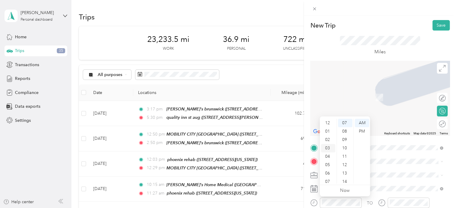
click at [328, 148] on div "03" at bounding box center [328, 148] width 14 height 8
click at [345, 173] on div "50" at bounding box center [345, 177] width 14 height 8
click at [361, 129] on div "PM" at bounding box center [362, 131] width 14 height 8
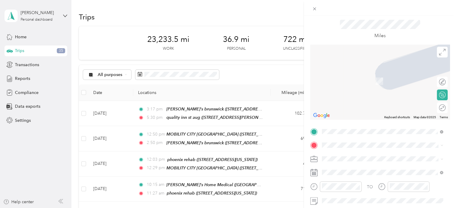
scroll to position [22, 0]
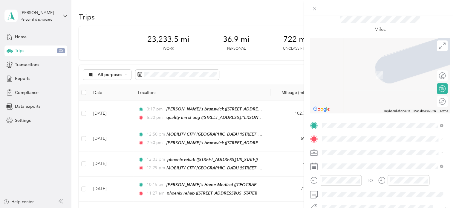
click at [341, 73] on span "[STREET_ADDRESS][PERSON_NAME][US_STATE]" at bounding box center [380, 74] width 93 height 5
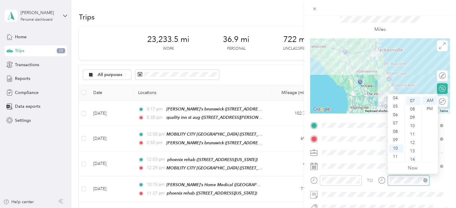
scroll to position [59, 0]
click at [396, 106] on div "05" at bounding box center [396, 106] width 14 height 8
click at [411, 139] on div "57" at bounding box center [413, 140] width 14 height 8
click at [430, 106] on div "PM" at bounding box center [430, 109] width 14 height 8
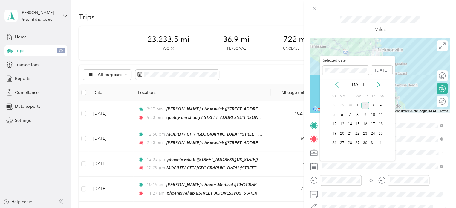
click at [336, 84] on icon at bounding box center [337, 84] width 3 height 5
click at [364, 103] on div "4" at bounding box center [366, 105] width 8 height 7
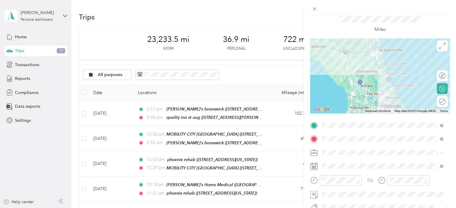
scroll to position [0, 0]
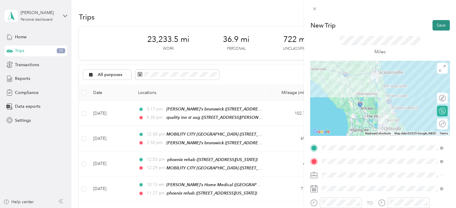
click at [434, 23] on button "Save" at bounding box center [441, 25] width 17 height 10
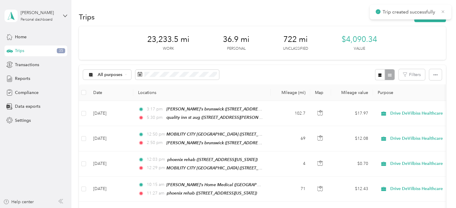
click at [442, 11] on icon at bounding box center [443, 11] width 5 height 5
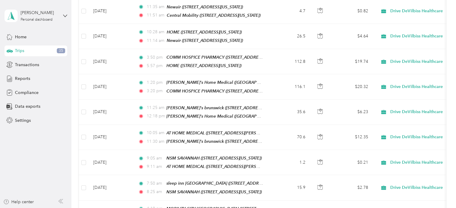
scroll to position [2359, 0]
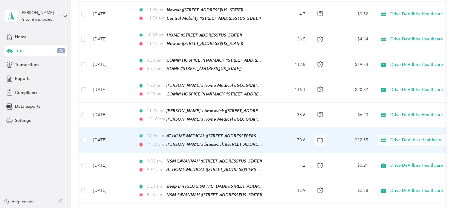
click at [124, 128] on td "[DATE]" at bounding box center [111, 140] width 45 height 25
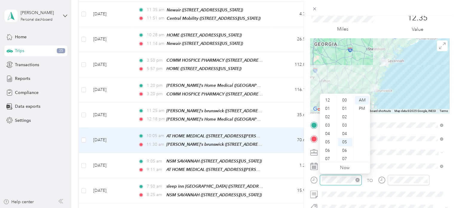
scroll to position [36, 0]
click at [328, 138] on div "09" at bounding box center [328, 140] width 14 height 8
click at [346, 135] on div "38" at bounding box center [345, 137] width 14 height 8
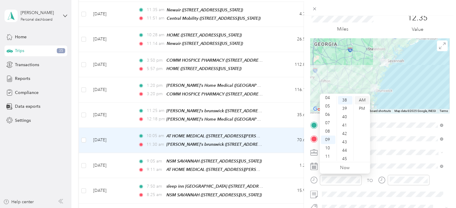
click at [363, 99] on div "AM" at bounding box center [362, 100] width 14 height 8
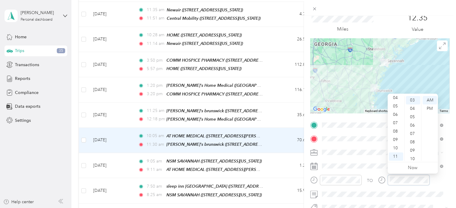
scroll to position [25, 0]
click at [433, 98] on div "AM" at bounding box center [430, 100] width 14 height 8
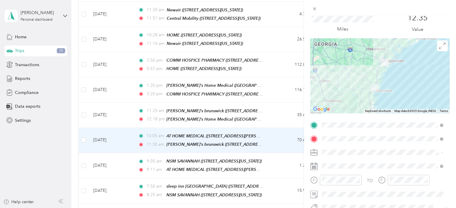
scroll to position [0, 0]
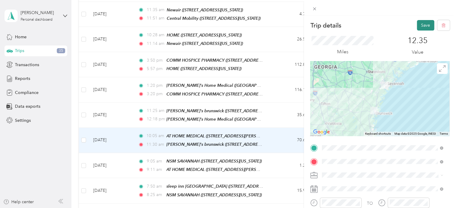
click at [421, 25] on button "Save" at bounding box center [425, 25] width 17 height 10
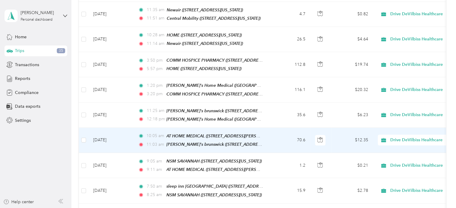
click at [127, 128] on td "[DATE]" at bounding box center [111, 140] width 45 height 25
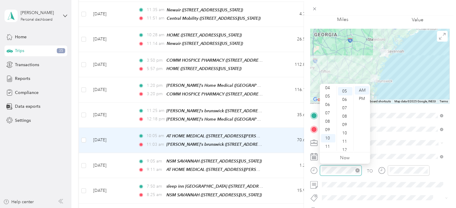
scroll to position [42, 0]
click at [328, 128] on div "09" at bounding box center [328, 130] width 14 height 8
click at [345, 110] on div "44" at bounding box center [345, 110] width 14 height 8
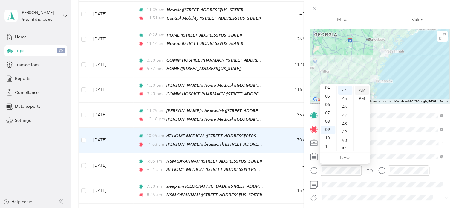
click at [361, 88] on div "AM" at bounding box center [362, 90] width 14 height 8
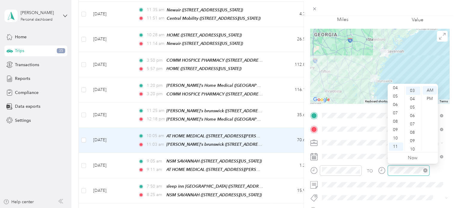
scroll to position [25, 0]
click at [395, 137] on div "10" at bounding box center [396, 138] width 14 height 8
click at [413, 146] on div "49" at bounding box center [413, 146] width 14 height 8
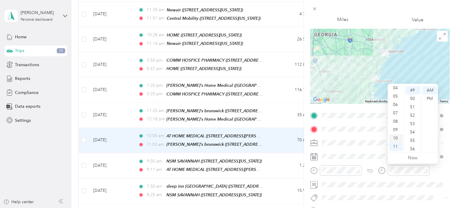
click at [398, 136] on div "10" at bounding box center [396, 138] width 14 height 8
click at [430, 89] on div "AM" at bounding box center [430, 90] width 14 height 8
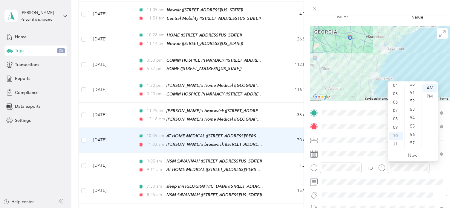
scroll to position [438, 0]
click at [413, 144] on div "59" at bounding box center [413, 144] width 14 height 8
click at [427, 88] on div "AM" at bounding box center [430, 88] width 14 height 8
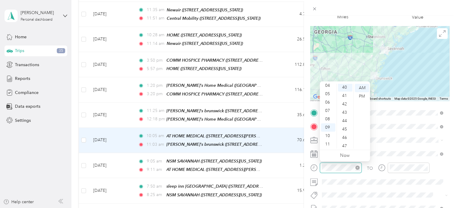
scroll to position [335, 0]
click at [363, 87] on div "AM" at bounding box center [362, 88] width 14 height 8
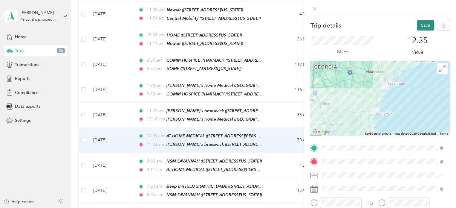
click at [423, 25] on button "Save" at bounding box center [425, 25] width 17 height 10
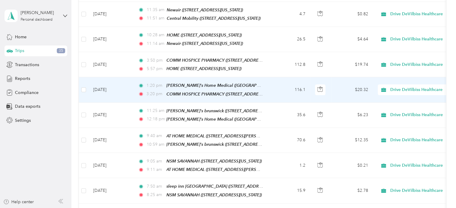
click at [122, 77] on td "[DATE]" at bounding box center [111, 89] width 45 height 25
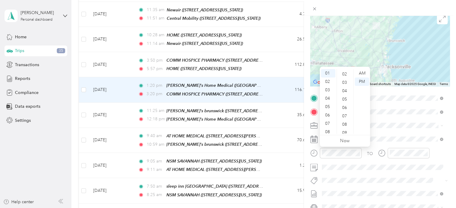
scroll to position [4, 0]
click at [345, 77] on div "01" at bounding box center [345, 78] width 14 height 8
click at [362, 80] on div "PM" at bounding box center [362, 81] width 14 height 8
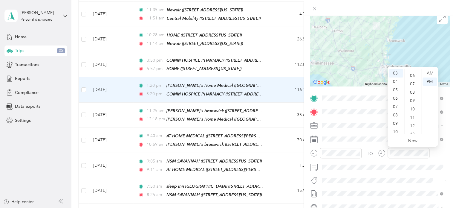
scroll to position [4, 0]
click at [410, 86] on div "02" at bounding box center [413, 86] width 14 height 8
click at [429, 80] on div "PM" at bounding box center [430, 81] width 14 height 8
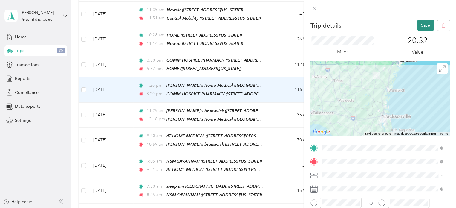
click at [417, 24] on button "Save" at bounding box center [425, 25] width 17 height 10
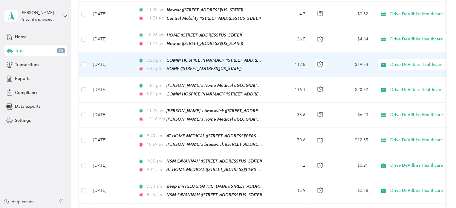
click at [126, 52] on td "[DATE]" at bounding box center [111, 64] width 45 height 25
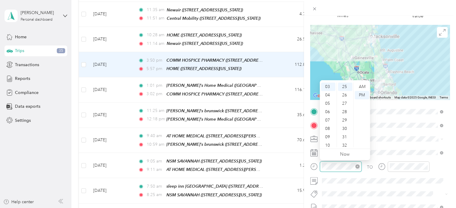
scroll to position [209, 0]
click at [360, 93] on div "PM" at bounding box center [362, 95] width 14 height 8
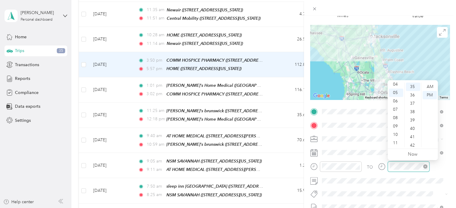
scroll to position [293, 0]
click at [427, 95] on div "PM" at bounding box center [430, 95] width 14 height 8
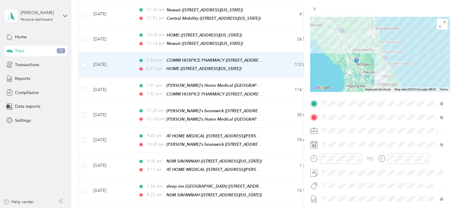
scroll to position [0, 0]
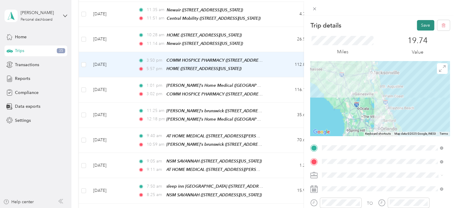
click at [417, 24] on button "Save" at bounding box center [425, 25] width 17 height 10
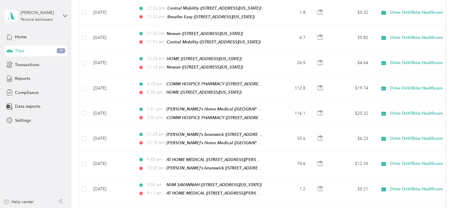
scroll to position [2335, 0]
